Goal: Information Seeking & Learning: Find specific fact

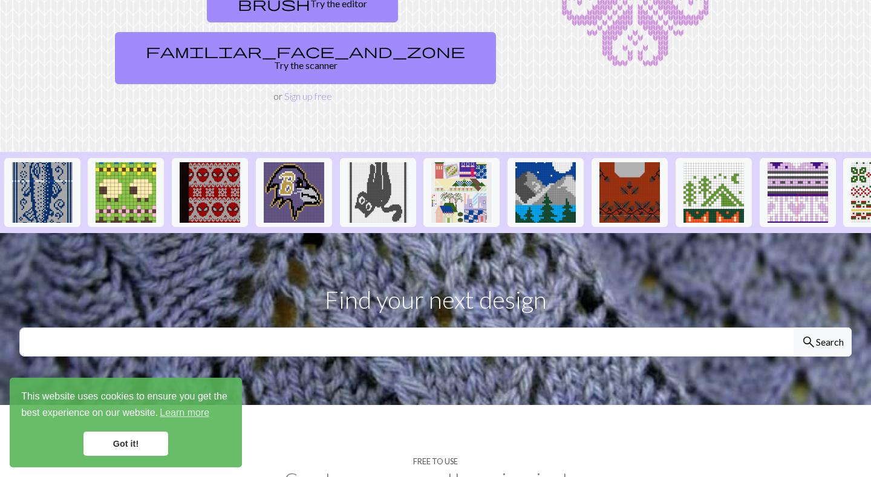
scroll to position [0, 1228]
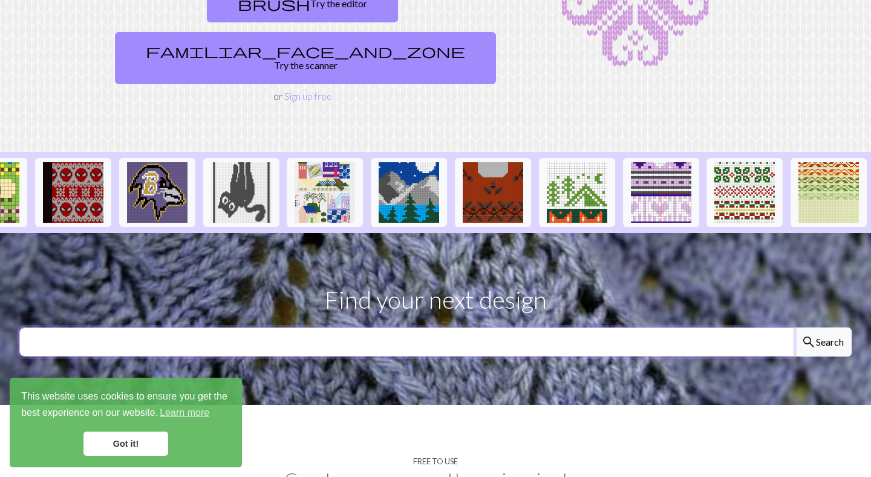
click at [336, 327] on input "text" at bounding box center [406, 341] width 775 height 29
type input "horse"
click at [794, 327] on button "search Search" at bounding box center [823, 341] width 58 height 29
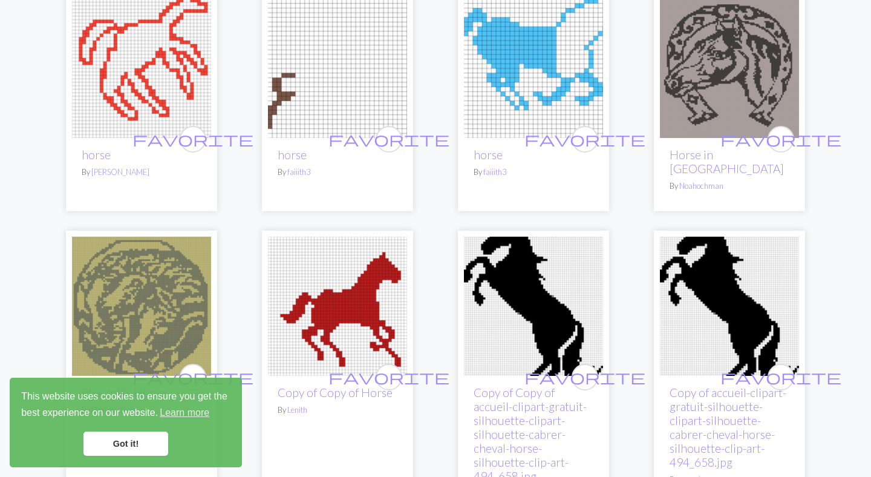
scroll to position [436, 0]
